Goal: Task Accomplishment & Management: Manage account settings

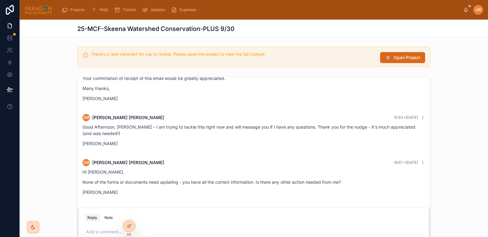
click at [388, 56] on icon at bounding box center [388, 58] width 6 height 6
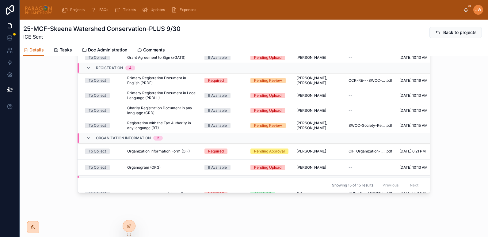
scroll to position [74, 0]
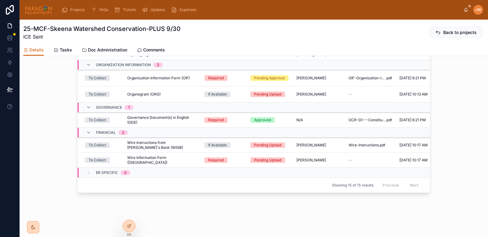
click at [156, 46] on link "Comments" at bounding box center [151, 50] width 28 height 12
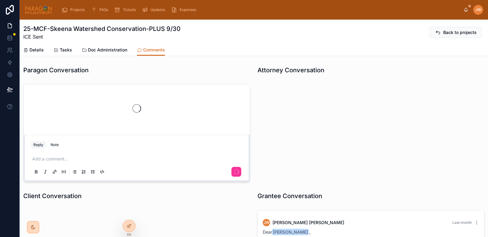
scroll to position [252, 0]
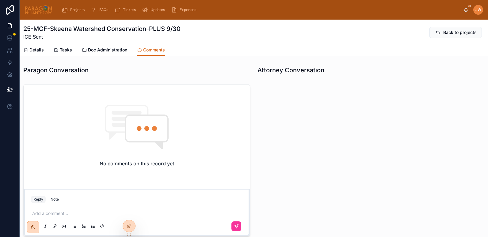
click at [83, 213] on p at bounding box center [137, 214] width 211 height 6
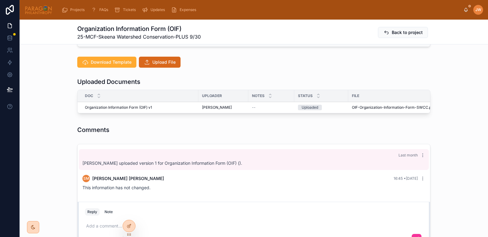
scroll to position [158, 0]
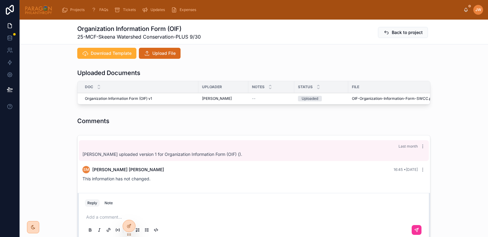
click at [0, 0] on span "Advance" at bounding box center [0, 0] width 0 height 0
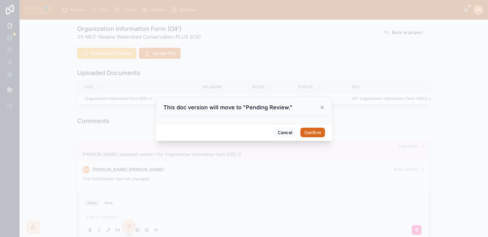
click at [318, 131] on button "Confirm" at bounding box center [312, 133] width 25 height 10
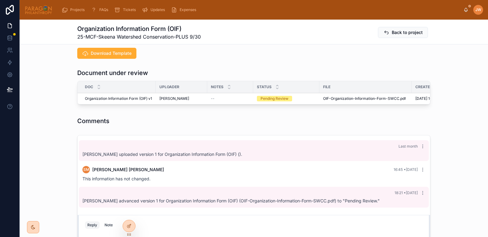
click at [0, 0] on span "Reviewed" at bounding box center [0, 0] width 0 height 0
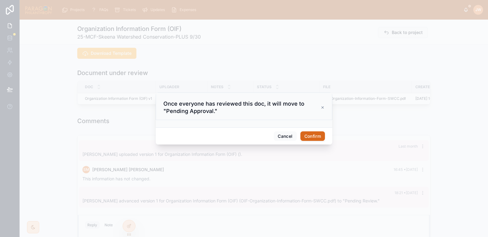
click at [314, 135] on button "Confirm" at bounding box center [312, 136] width 25 height 10
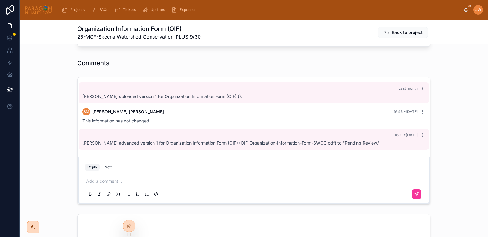
scroll to position [216, 0]
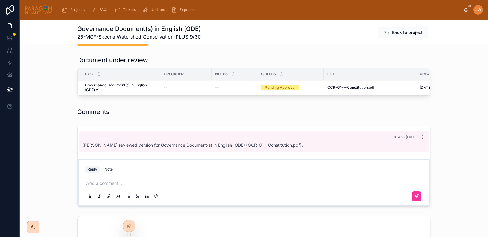
scroll to position [171, 0]
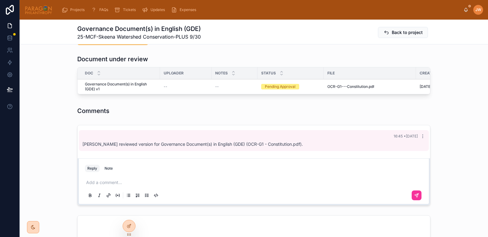
click at [0, 0] on icon at bounding box center [0, 0] width 0 height 0
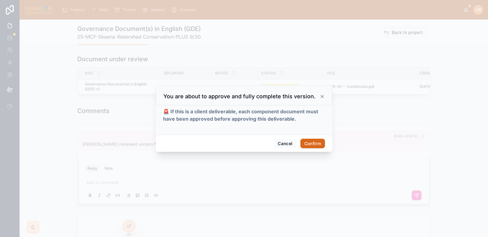
click at [313, 141] on button "Confirm" at bounding box center [312, 144] width 25 height 10
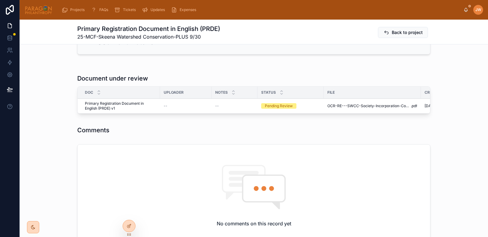
scroll to position [136, 0]
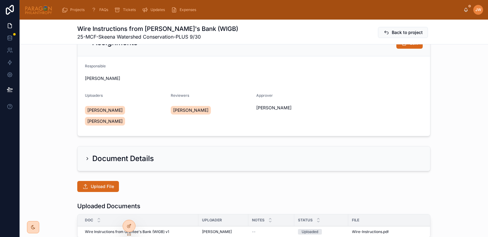
scroll to position [24, 0]
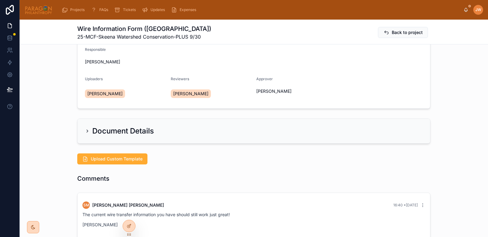
scroll to position [38, 0]
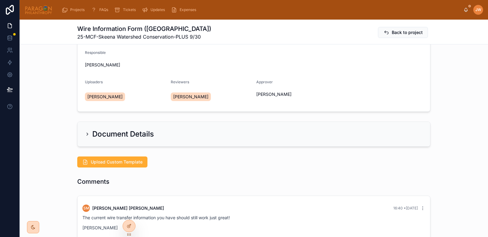
click at [121, 162] on span "Upload Custom Template" at bounding box center [117, 162] width 52 height 6
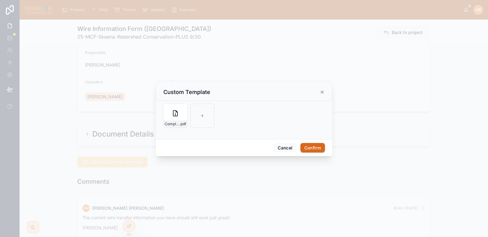
click at [188, 144] on div "Cancel Confirm" at bounding box center [244, 147] width 177 height 17
click at [284, 147] on button "Cancel" at bounding box center [285, 148] width 23 height 10
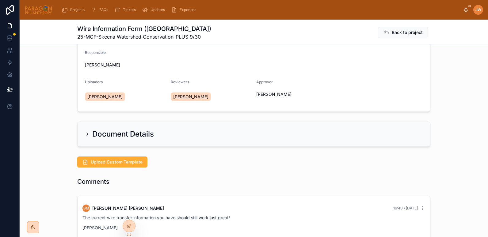
click at [126, 161] on span "Upload Custom Template" at bounding box center [117, 162] width 52 height 6
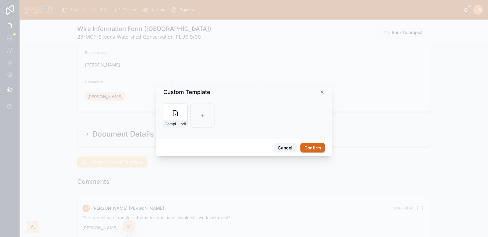
click at [289, 152] on button "Cancel" at bounding box center [285, 148] width 23 height 10
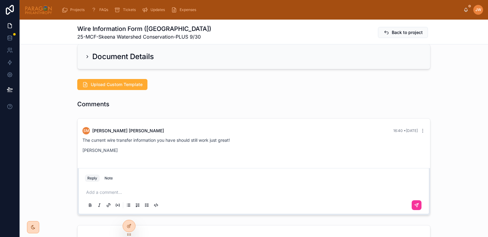
scroll to position [116, 0]
click at [105, 81] on button "Upload Custom Template" at bounding box center [112, 83] width 70 height 11
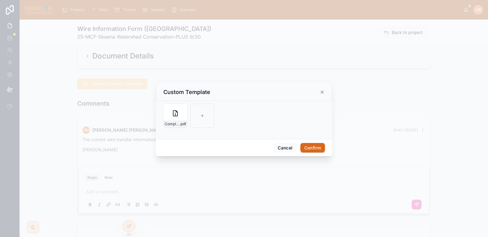
click at [176, 119] on div "Complete_with_DocuSign_Request_for_Wire_Tran-(1) .pdf" at bounding box center [175, 116] width 25 height 25
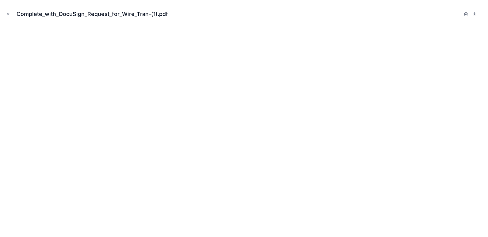
click at [6, 14] on button "Close modal" at bounding box center [8, 14] width 7 height 7
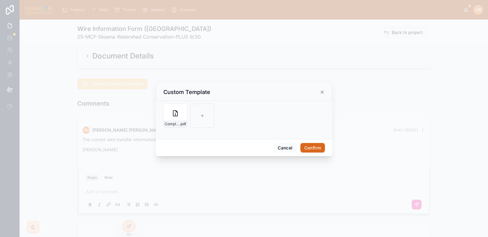
click at [318, 150] on button "Confirm" at bounding box center [312, 148] width 25 height 10
click at [313, 149] on button "Confirm" at bounding box center [312, 148] width 25 height 10
click at [284, 148] on button "Cancel" at bounding box center [285, 148] width 23 height 10
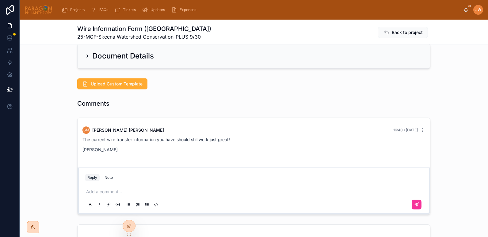
click at [118, 83] on span "Upload Custom Template" at bounding box center [117, 84] width 52 height 6
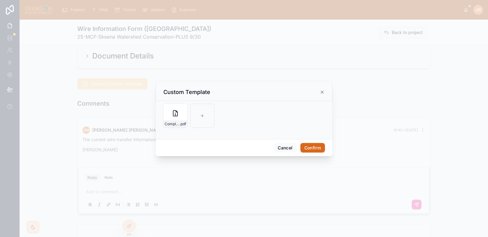
click at [310, 148] on button "Confirm" at bounding box center [312, 148] width 25 height 10
click at [288, 147] on button "Cancel" at bounding box center [285, 148] width 23 height 10
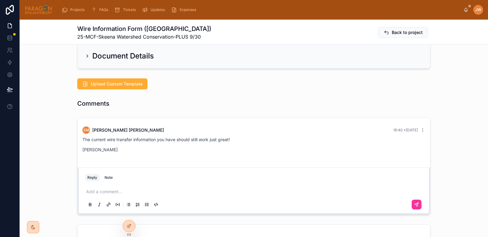
click at [0, 0] on icon at bounding box center [0, 0] width 0 height 0
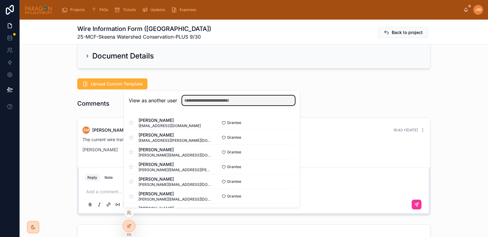
click at [203, 99] on input "text" at bounding box center [238, 101] width 113 height 10
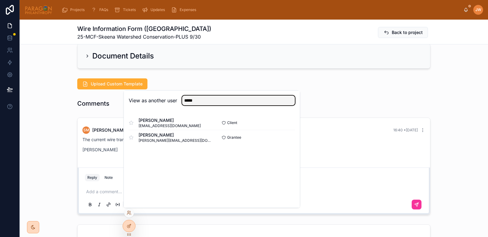
type input "*****"
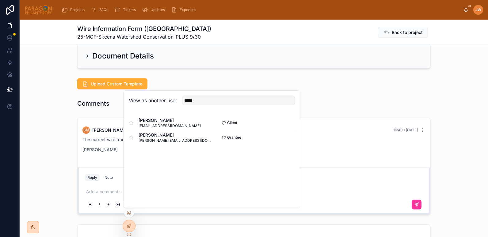
click at [0, 0] on button "Select" at bounding box center [0, 0] width 0 height 0
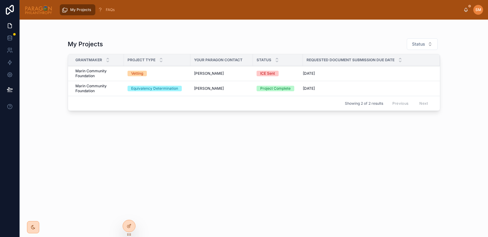
click at [111, 78] on span "Marin Community Foundation" at bounding box center [97, 74] width 45 height 10
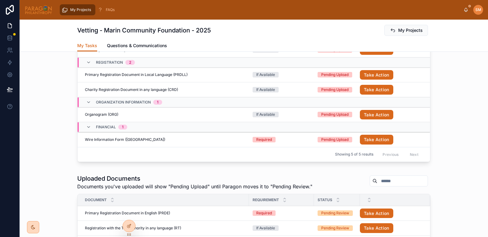
scroll to position [159, 0]
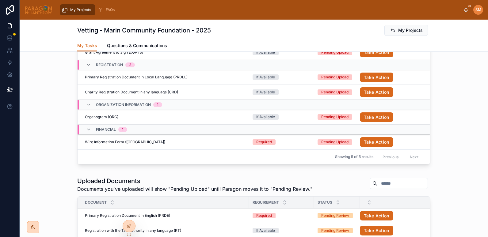
click at [110, 141] on span "Wire Information Form ([GEOGRAPHIC_DATA])" at bounding box center [125, 142] width 80 height 5
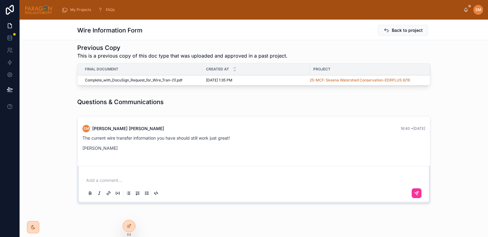
scroll to position [225, 0]
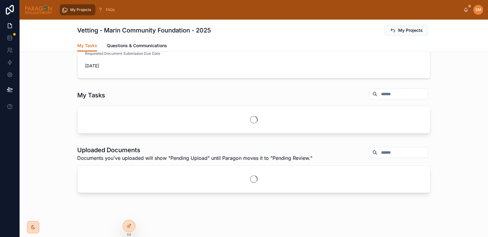
scroll to position [76, 0]
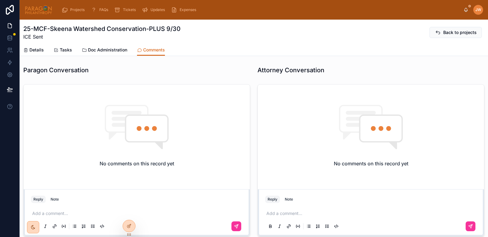
scroll to position [252, 0]
click at [37, 53] on span "Details" at bounding box center [36, 50] width 14 height 6
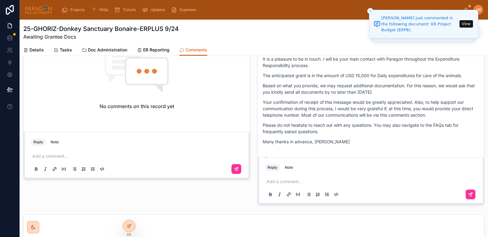
scroll to position [406, 0]
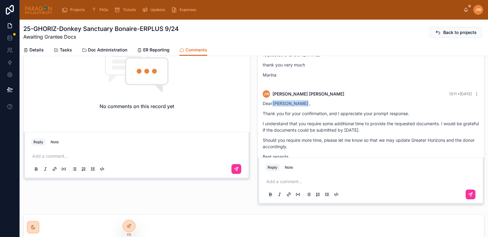
click at [37, 49] on span "Details" at bounding box center [36, 50] width 14 height 6
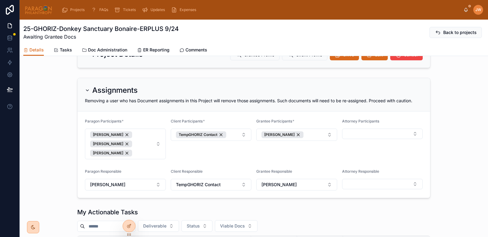
scroll to position [134, 0]
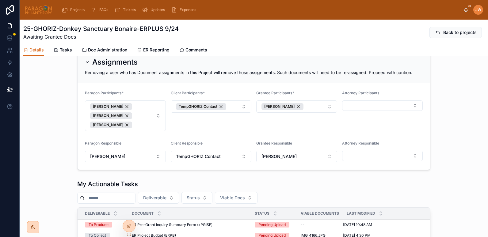
click at [155, 121] on button "Ash Froelich-MacMillan Daria Kolomiiets Jessica Watkins" at bounding box center [125, 116] width 81 height 31
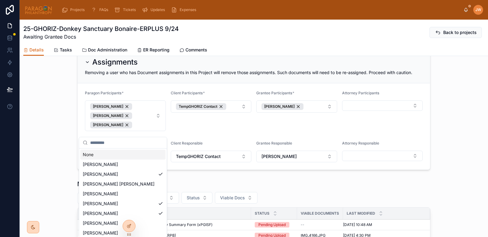
click at [102, 143] on input "text" at bounding box center [126, 142] width 73 height 11
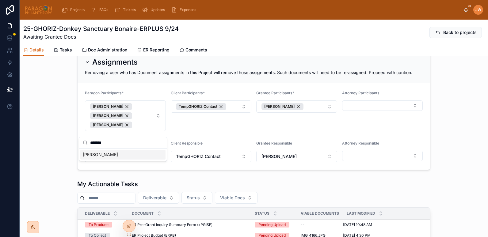
type input "*******"
click at [103, 153] on span "Suzanne York" at bounding box center [100, 155] width 35 height 6
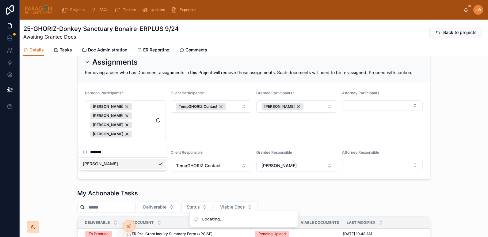
click at [197, 132] on div "Client Participants * TempGHORIZ Contact" at bounding box center [211, 116] width 81 height 50
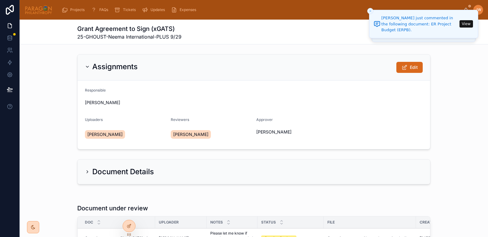
scroll to position [125, 0]
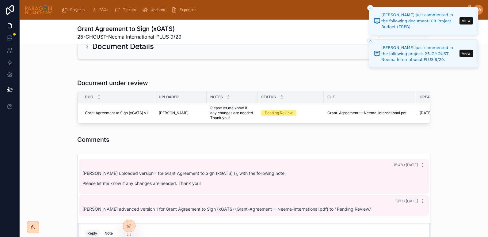
click at [467, 53] on button "View" at bounding box center [465, 53] width 13 height 7
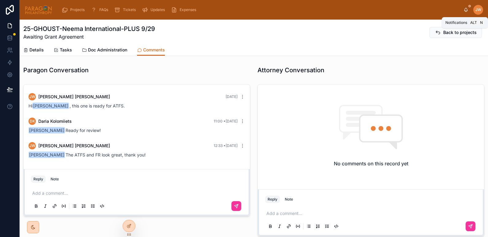
click at [465, 11] on icon at bounding box center [465, 9] width 3 height 3
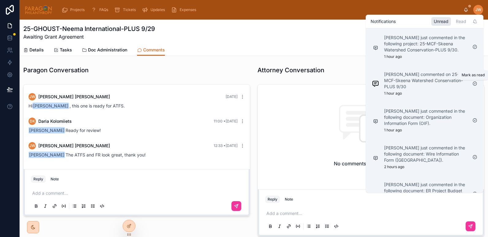
click at [475, 84] on icon at bounding box center [474, 83] width 1 height 1
click at [402, 84] on p "[PERSON_NAME] just commented in the following document: ER Project Budget (ERPB…" at bounding box center [425, 80] width 83 height 18
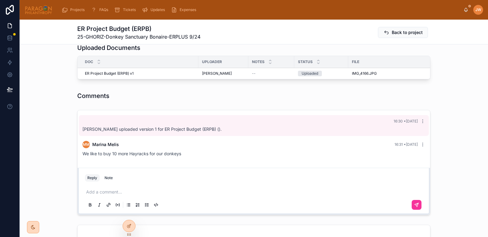
scroll to position [144, 0]
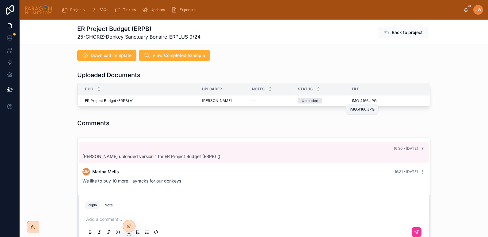
click at [355, 102] on span "IMG_4166" at bounding box center [360, 100] width 17 height 5
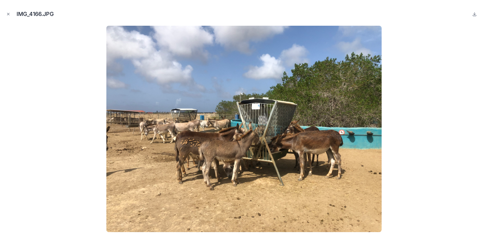
click at [8, 16] on icon "Close modal" at bounding box center [8, 14] width 4 height 4
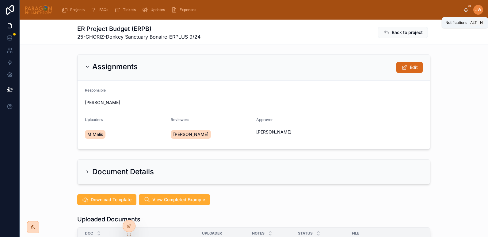
click at [464, 11] on icon at bounding box center [465, 9] width 3 height 3
click at [312, 25] on div "ER Project Budget (ERPB) 25-GHORIZ-Donkey Sanctuary Bonaire-ERPLUS 9/24 Back to…" at bounding box center [253, 33] width 353 height 16
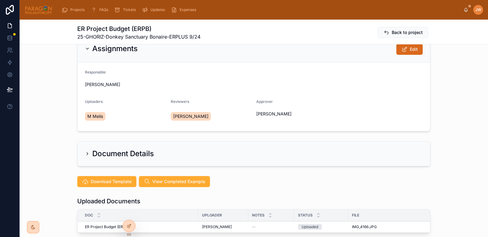
scroll to position [18, 0]
click at [89, 151] on div "Document Details" at bounding box center [119, 154] width 69 height 10
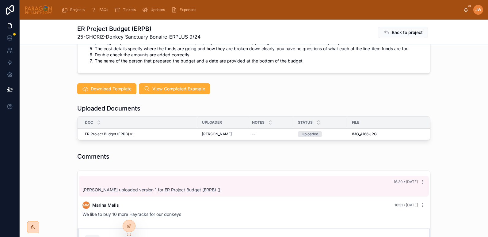
scroll to position [367, 0]
click at [101, 90] on span "Download Template" at bounding box center [111, 89] width 41 height 6
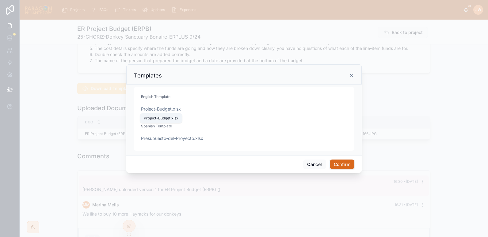
click at [157, 107] on span "Project-Budget" at bounding box center [156, 109] width 31 height 6
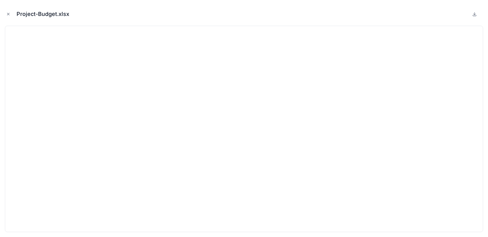
click at [8, 15] on icon "Close modal" at bounding box center [8, 14] width 4 height 4
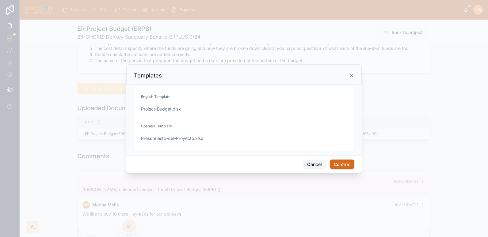
click at [315, 168] on button "Cancel" at bounding box center [314, 165] width 23 height 10
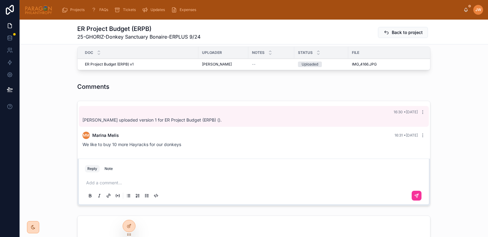
scroll to position [437, 0]
click at [362, 64] on span "IMG_4166" at bounding box center [360, 63] width 17 height 5
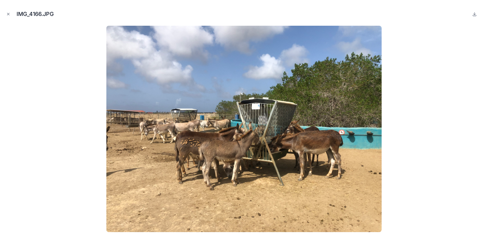
click at [5, 13] on button "Close modal" at bounding box center [8, 14] width 7 height 7
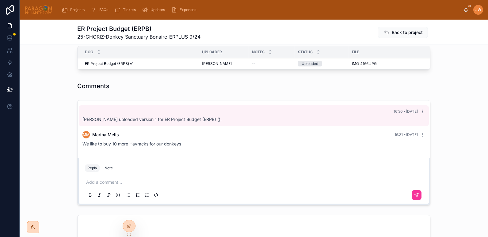
click at [51, 104] on div "16:30 • [DATE] [PERSON_NAME] uploaded version 1 for ER Project Budget (ERPB) ()…" at bounding box center [254, 153] width 468 height 110
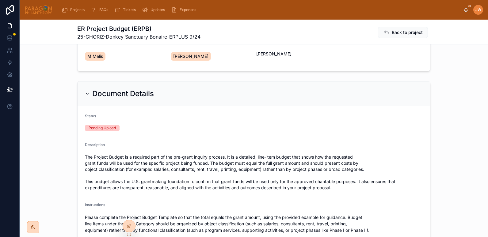
scroll to position [78, 0]
click at [55, 114] on div "Document Details Status Pending Upload Description The Project Budget is a requ…" at bounding box center [254, 222] width 468 height 286
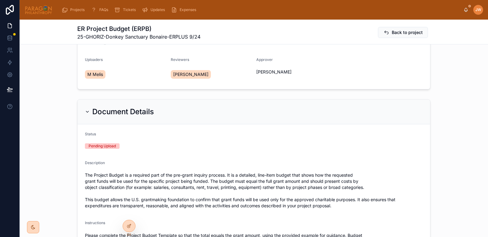
scroll to position [0, 0]
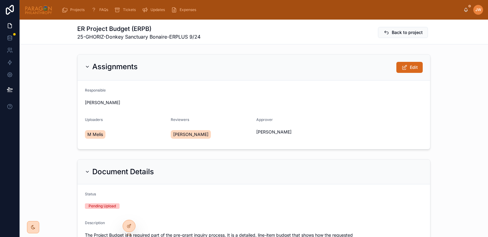
click at [57, 55] on div "Assignments Edit Responsible [PERSON_NAME] Uploaders M [PERSON_NAME] Reviewers …" at bounding box center [254, 102] width 468 height 100
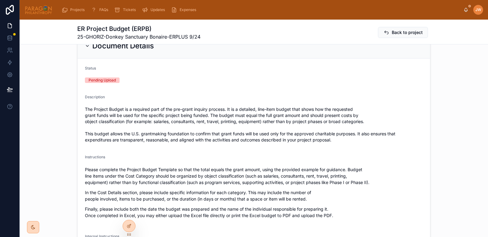
scroll to position [124, 0]
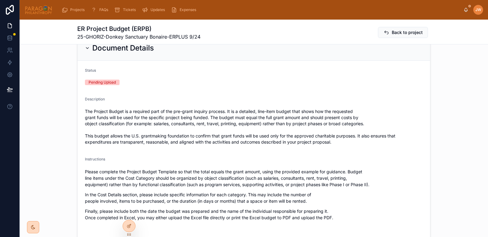
click at [85, 49] on icon at bounding box center [87, 48] width 5 height 5
